Goal: Task Accomplishment & Management: Use online tool/utility

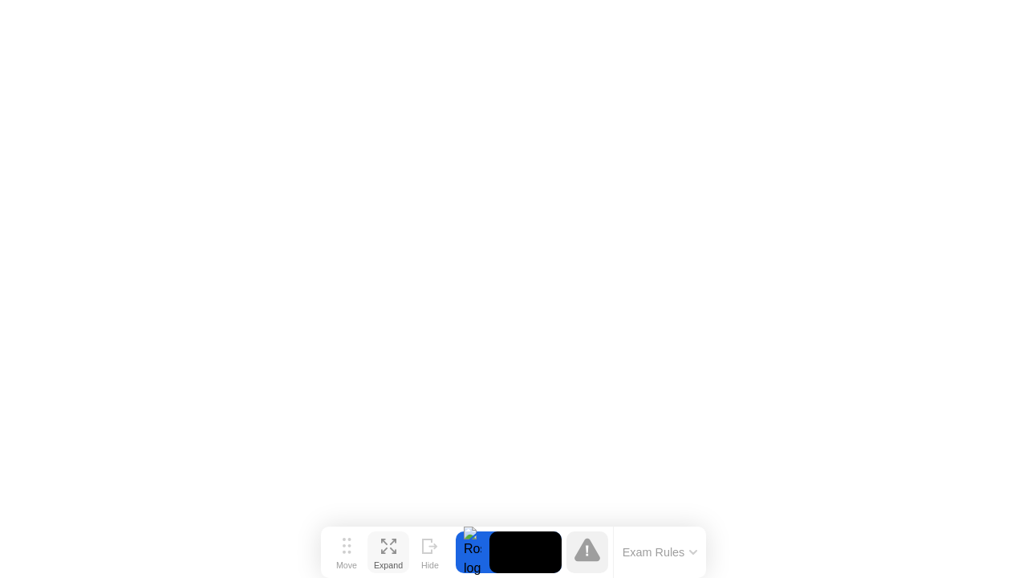
click at [387, 560] on div "Expand" at bounding box center [388, 565] width 29 height 10
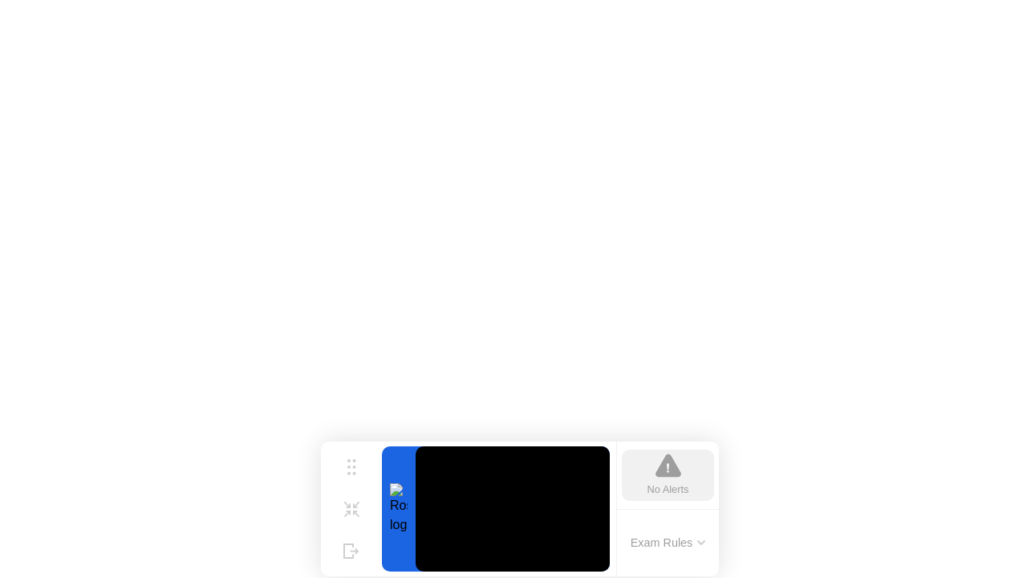
click at [703, 544] on icon at bounding box center [701, 542] width 6 height 3
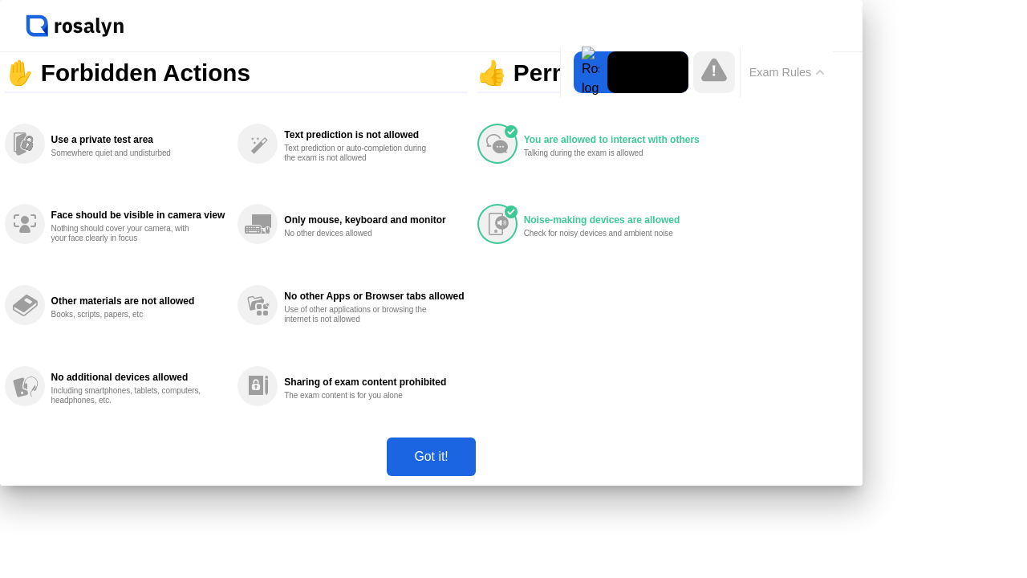
click at [475, 476] on button "Got it!" at bounding box center [431, 456] width 88 height 39
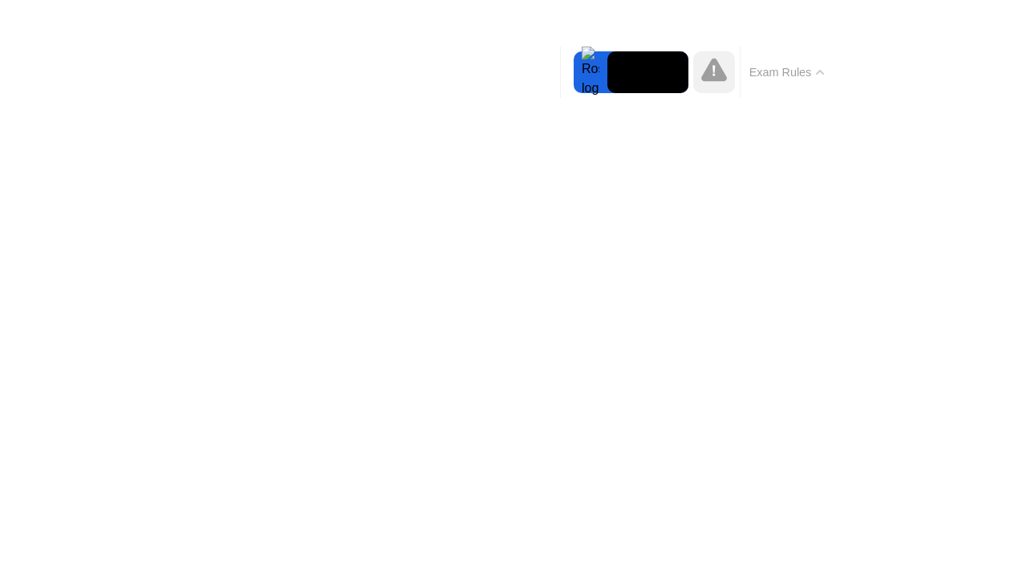
click at [574, 93] on div at bounding box center [591, 72] width 34 height 42
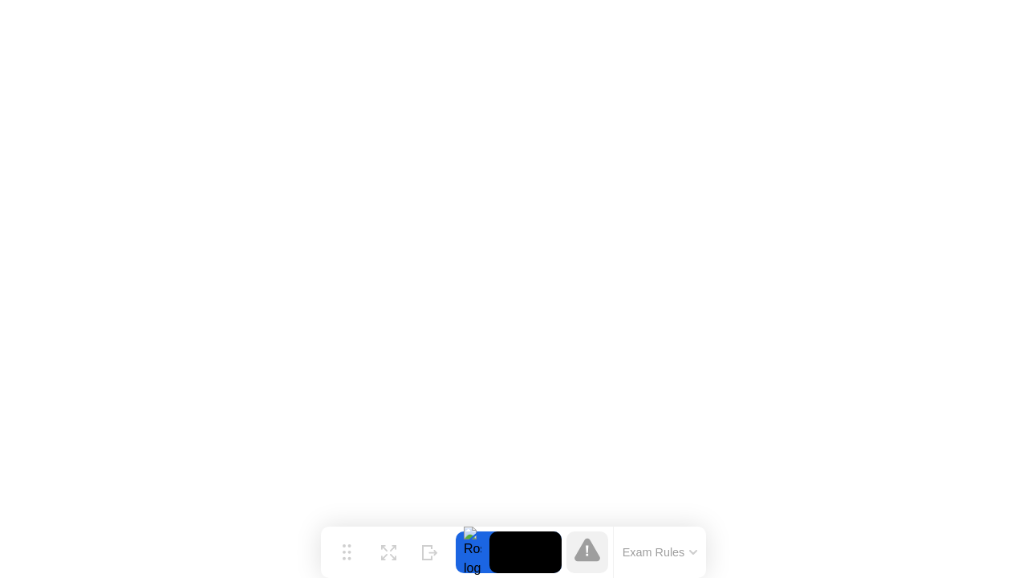
click at [669, 559] on button "Exam Rules" at bounding box center [660, 552] width 85 height 14
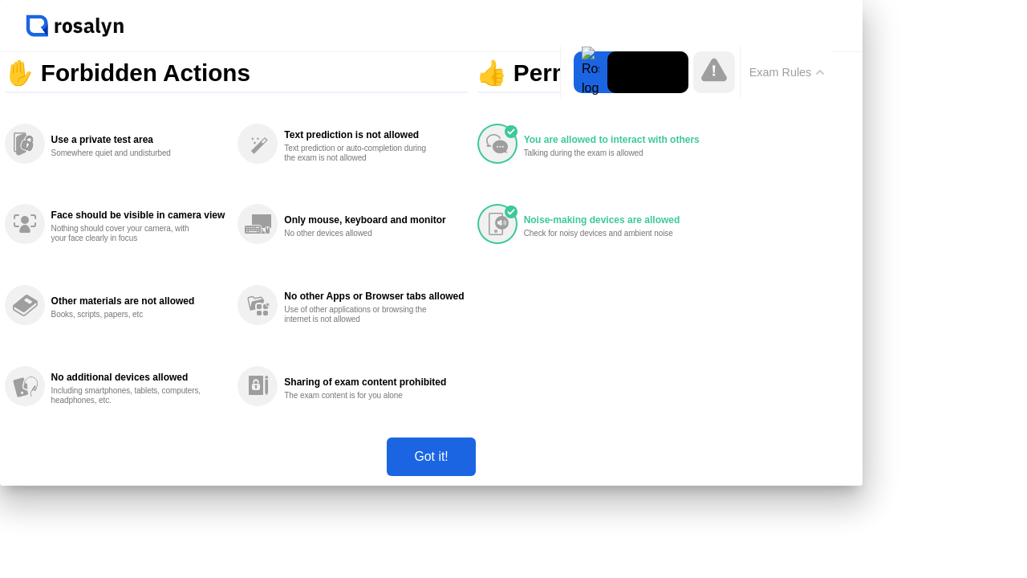
click at [470, 464] on div "Got it!" at bounding box center [430, 456] width 79 height 14
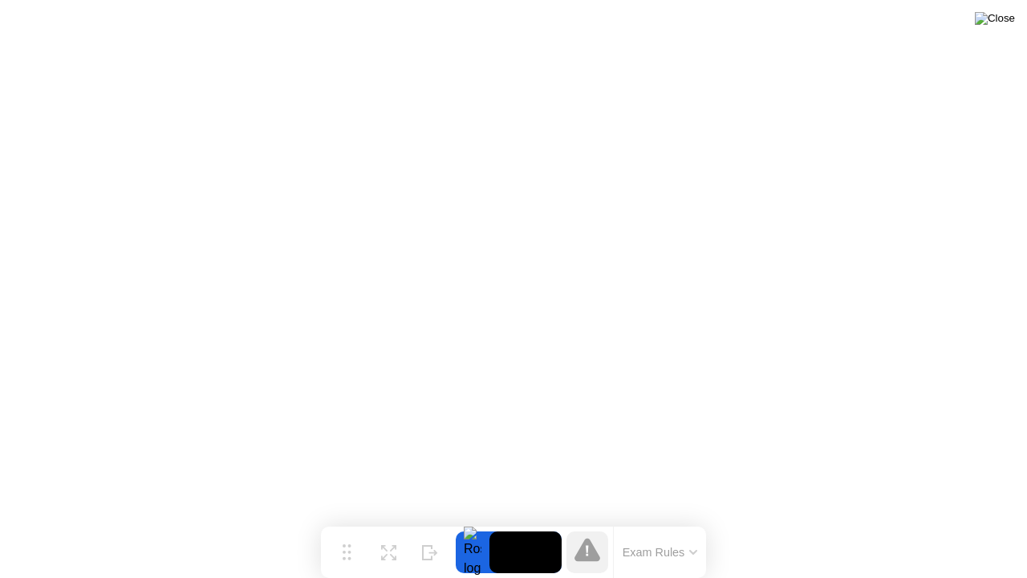
click at [1005, 25] on img at bounding box center [995, 18] width 40 height 13
